Goal: Find specific page/section: Find specific page/section

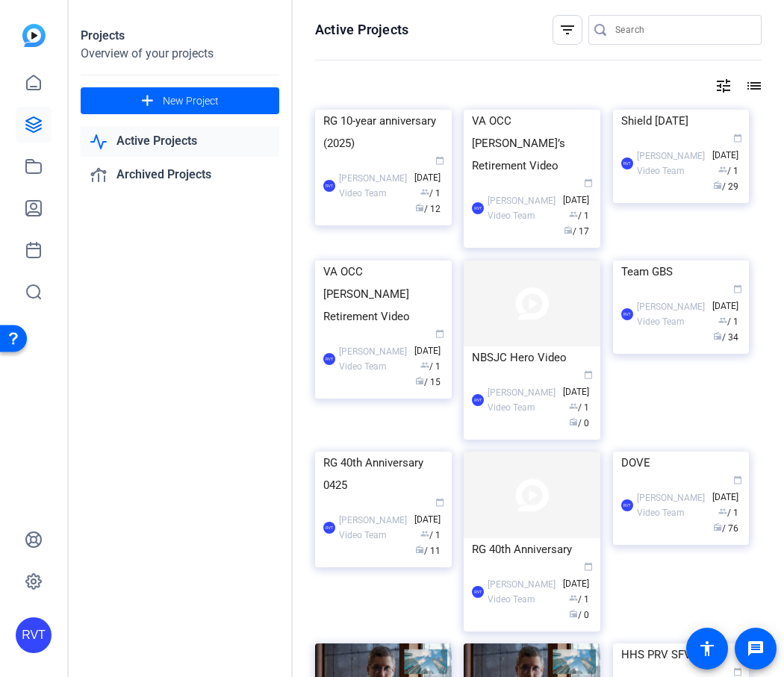
click at [357, 155] on div "RG 10-year anniversary (2025)" at bounding box center [383, 132] width 120 height 45
